Goal: Task Accomplishment & Management: Manage account settings

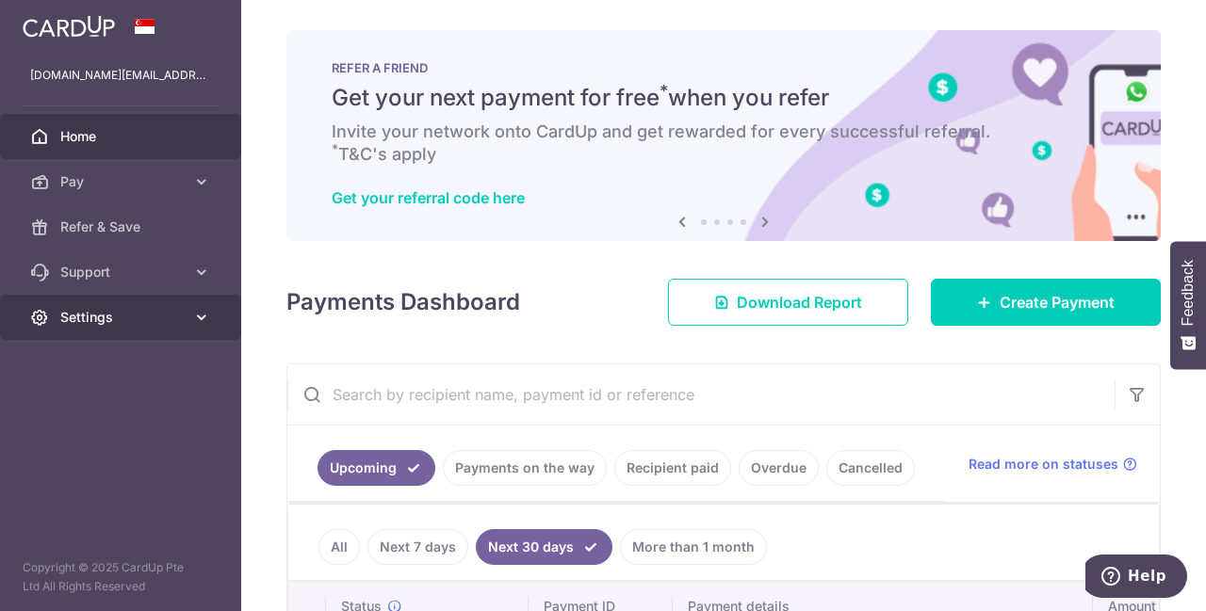
click at [164, 312] on span "Settings" at bounding box center [122, 317] width 124 height 19
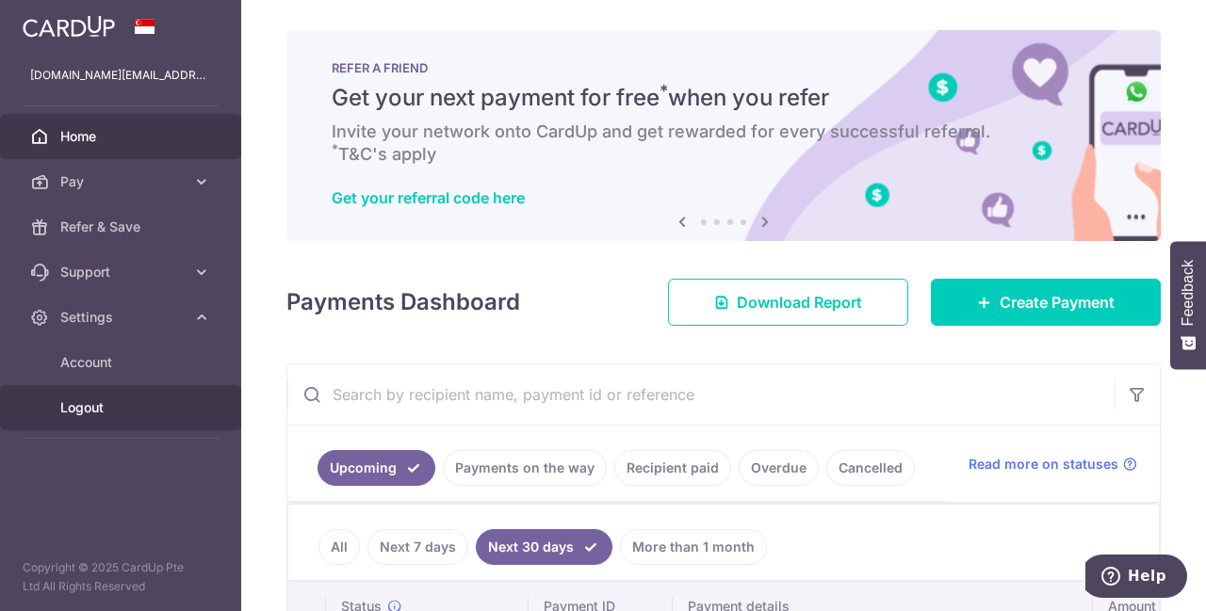
click at [89, 408] on span "Logout" at bounding box center [122, 407] width 124 height 19
